Goal: Information Seeking & Learning: Learn about a topic

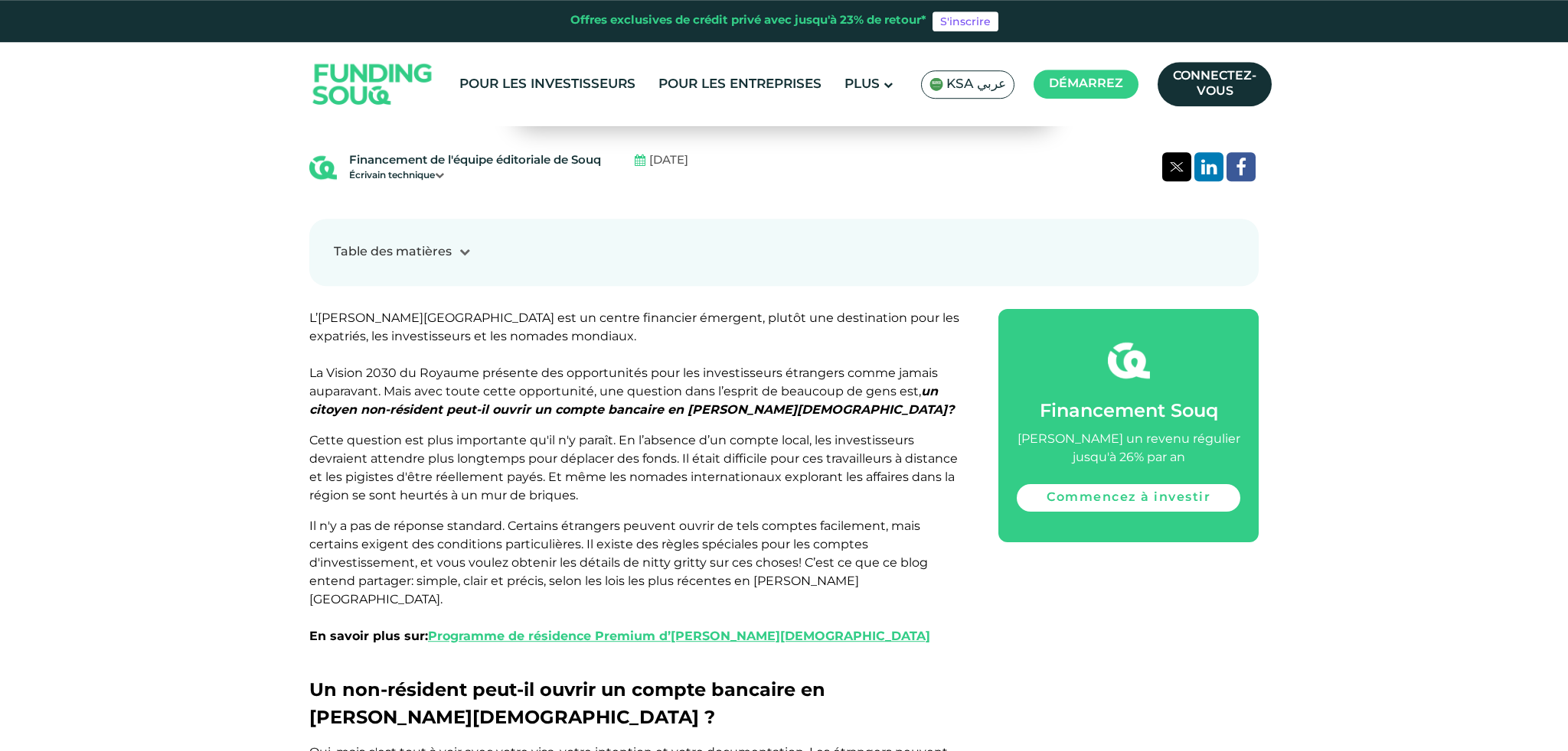
scroll to position [881, 0]
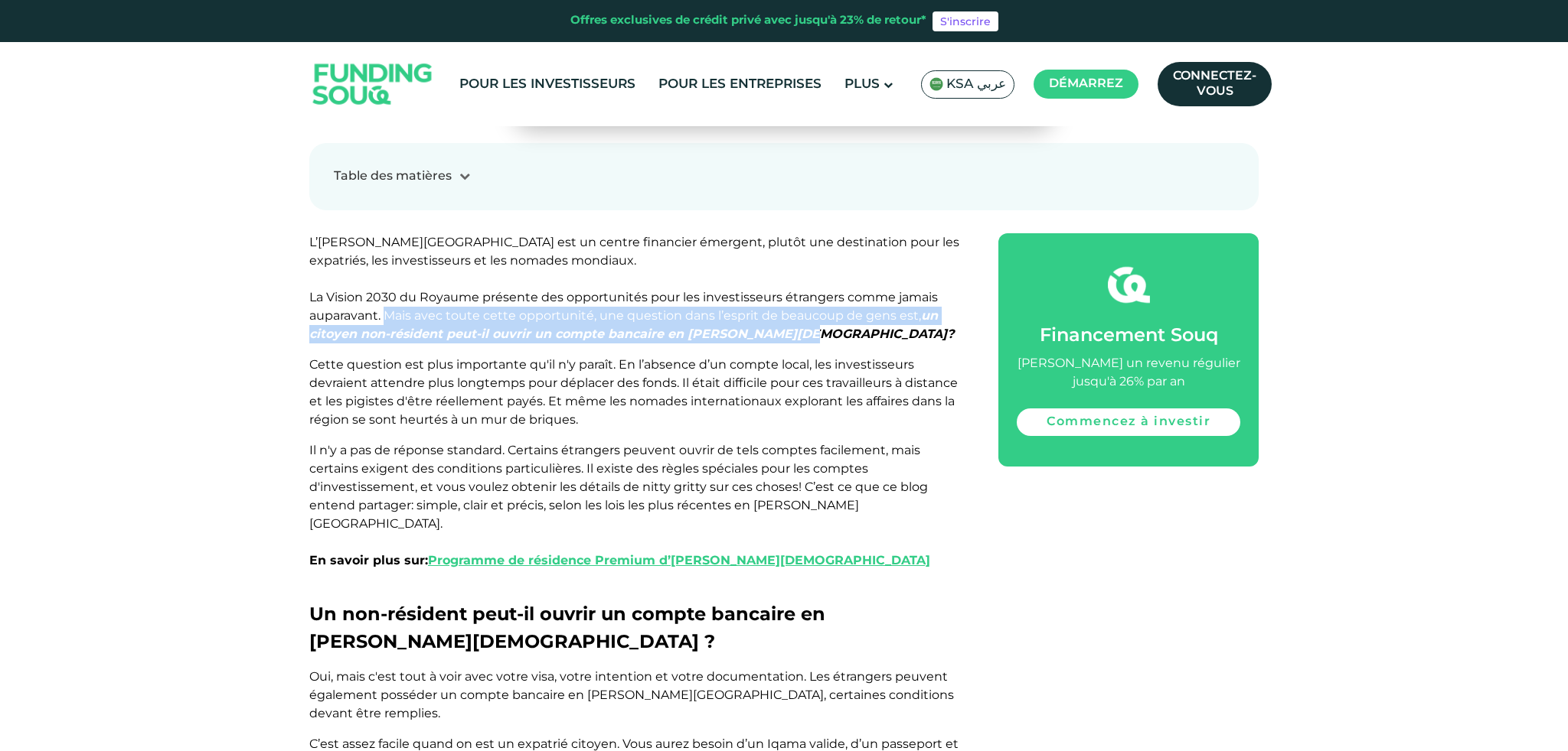
drag, startPoint x: 384, startPoint y: 268, endPoint x: 880, endPoint y: 285, distance: 496.3
click at [880, 285] on p "L’[PERSON_NAME][GEOGRAPHIC_DATA] est un centre financier émergent, plutôt une d…" at bounding box center [636, 288] width 654 height 110
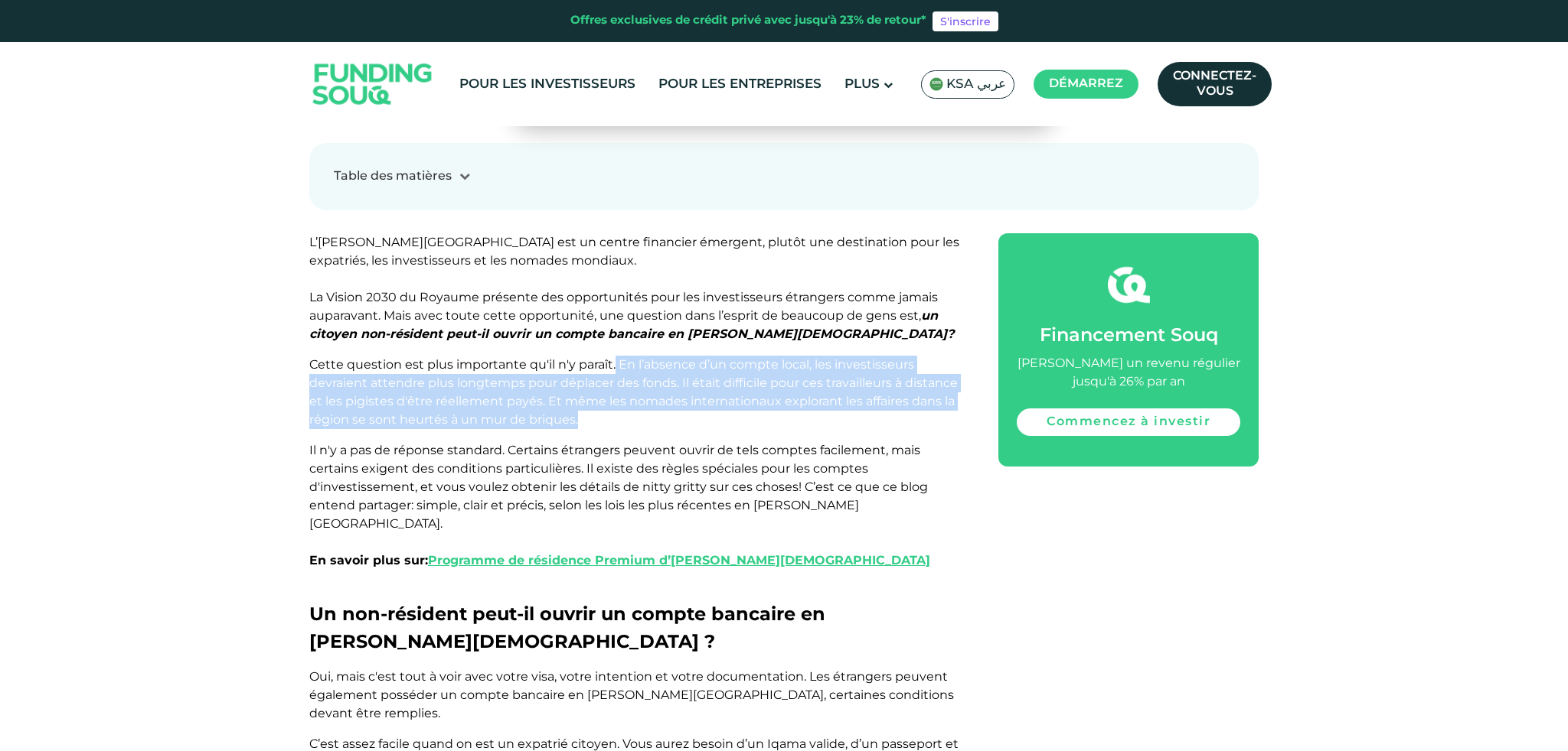
drag, startPoint x: 613, startPoint y: 314, endPoint x: 632, endPoint y: 373, distance: 62.0
click at [632, 373] on p "Cette question est plus importante qu'il n'y paraît. En l’absence d’un compte l…" at bounding box center [636, 393] width 654 height 74
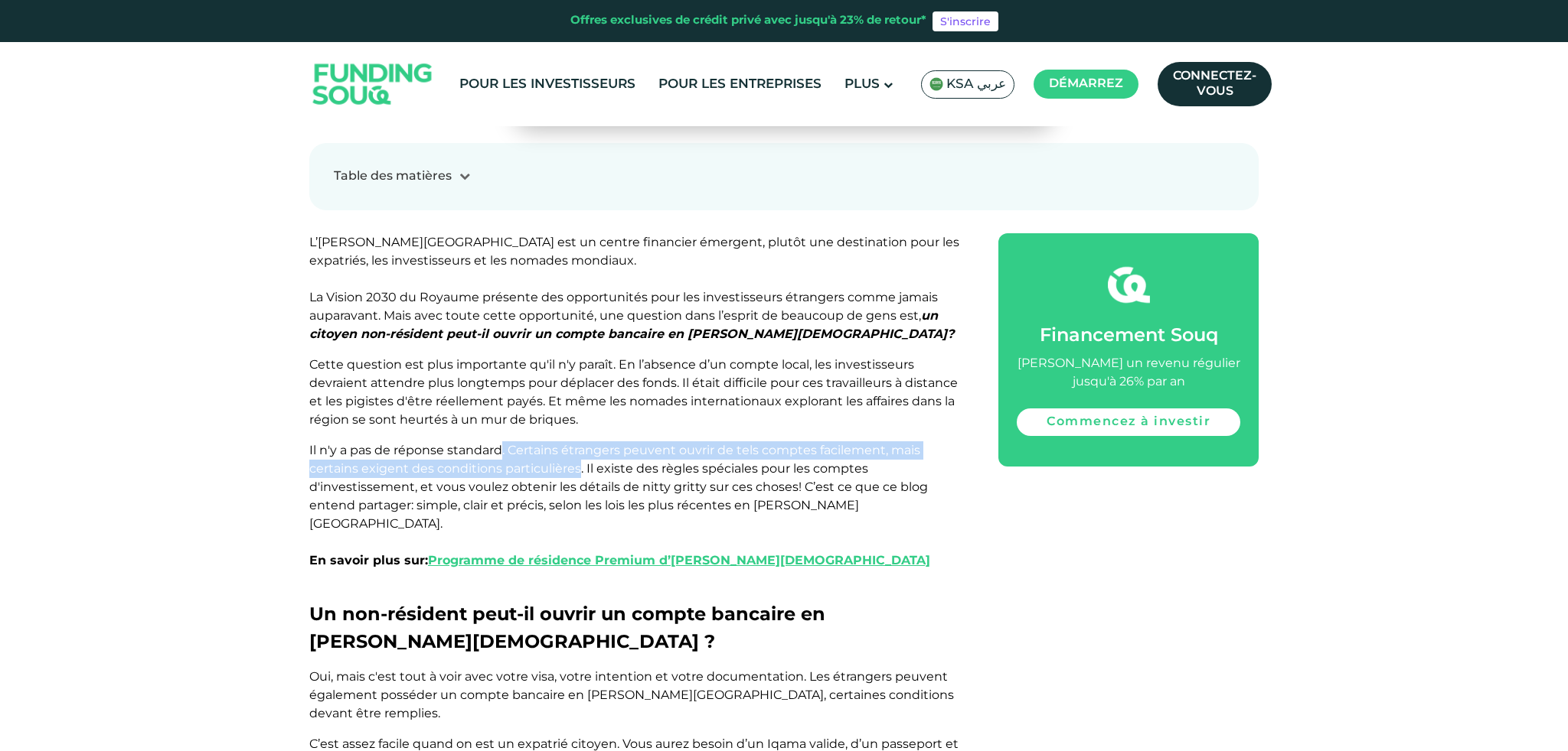
drag, startPoint x: 499, startPoint y: 403, endPoint x: 574, endPoint y: 419, distance: 76.7
click at [576, 443] on span "Il n'y a pas de réponse standard. Certains étrangers peuvent ouvrir de tels com…" at bounding box center [619, 505] width 621 height 124
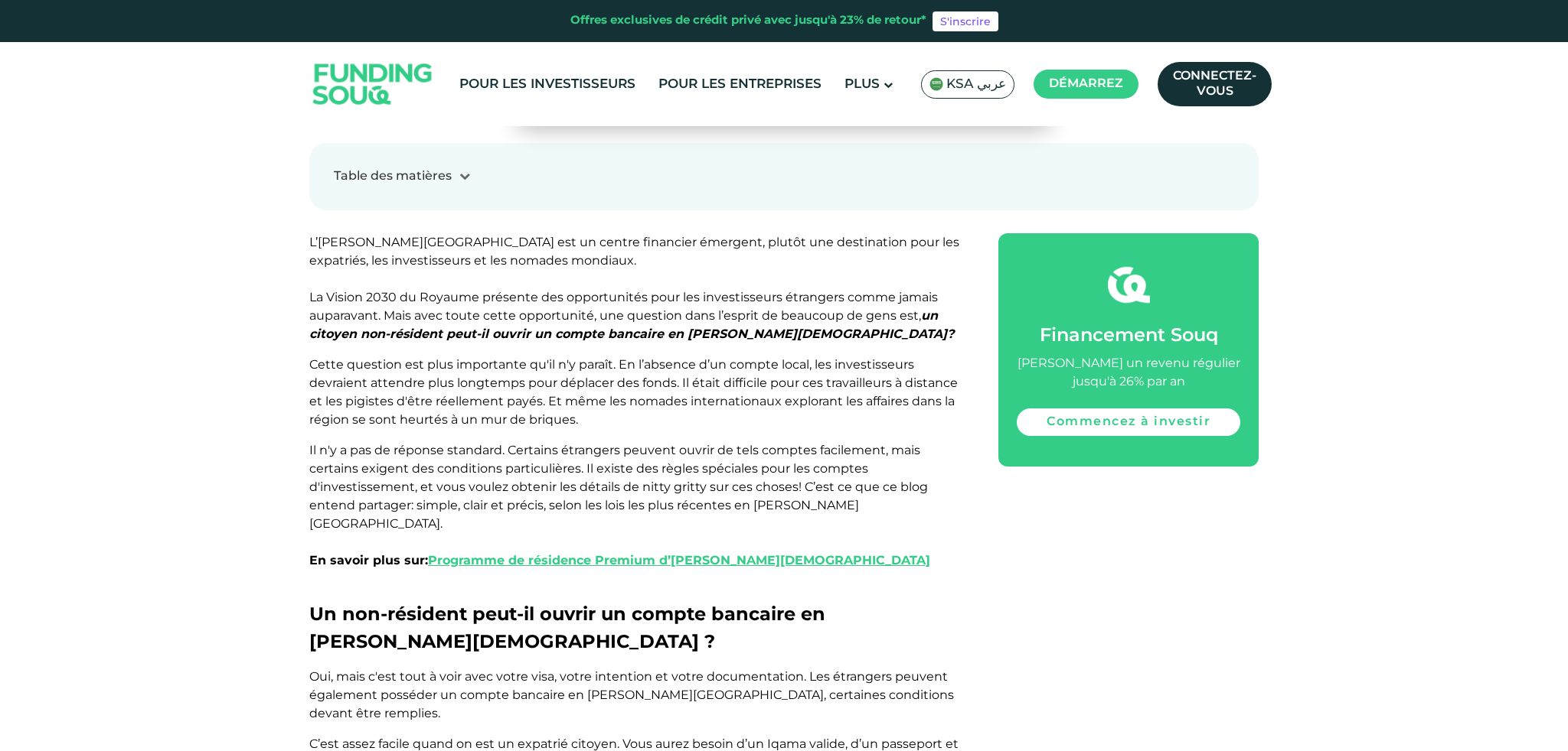
click at [781, 443] on span "Il n'y a pas de réponse standard. Certains étrangers peuvent ouvrir de tels com…" at bounding box center [619, 505] width 621 height 124
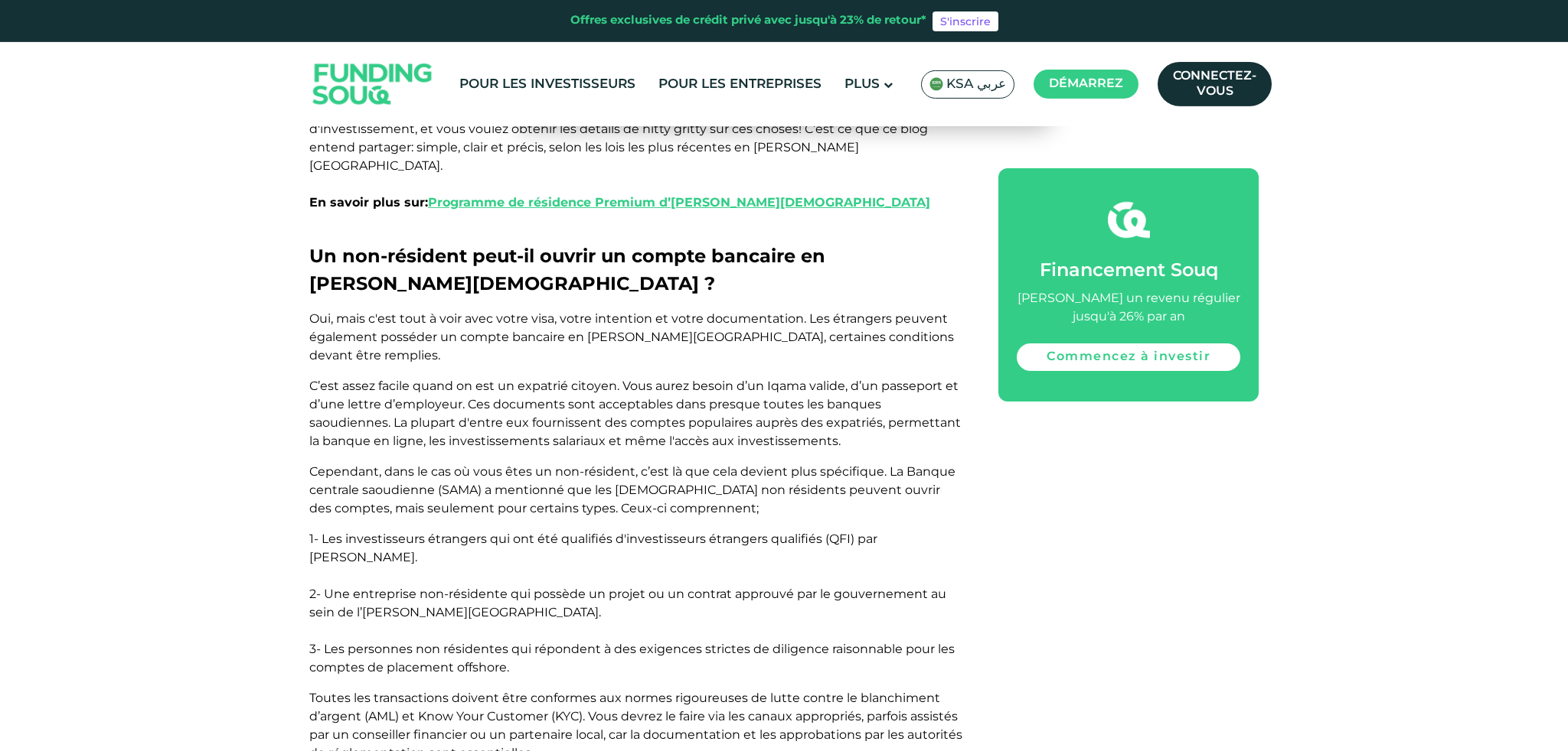
scroll to position [1322, 0]
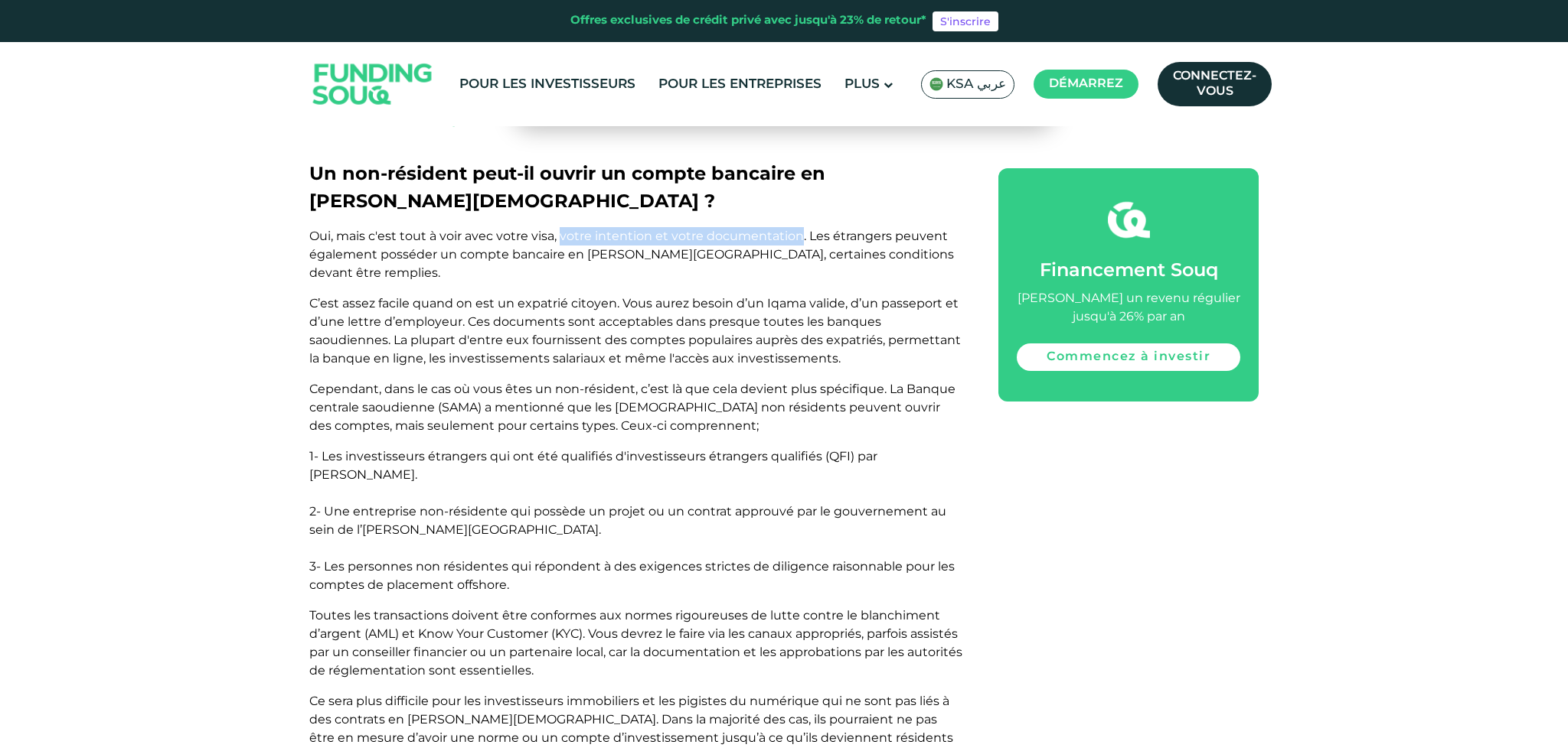
drag, startPoint x: 559, startPoint y: 171, endPoint x: 800, endPoint y: 173, distance: 241.0
click at [800, 229] on span "Oui, mais c'est tout à voir avec votre visa, votre intention et votre documenta…" at bounding box center [631, 254] width 644 height 51
